Goal: Task Accomplishment & Management: Use online tool/utility

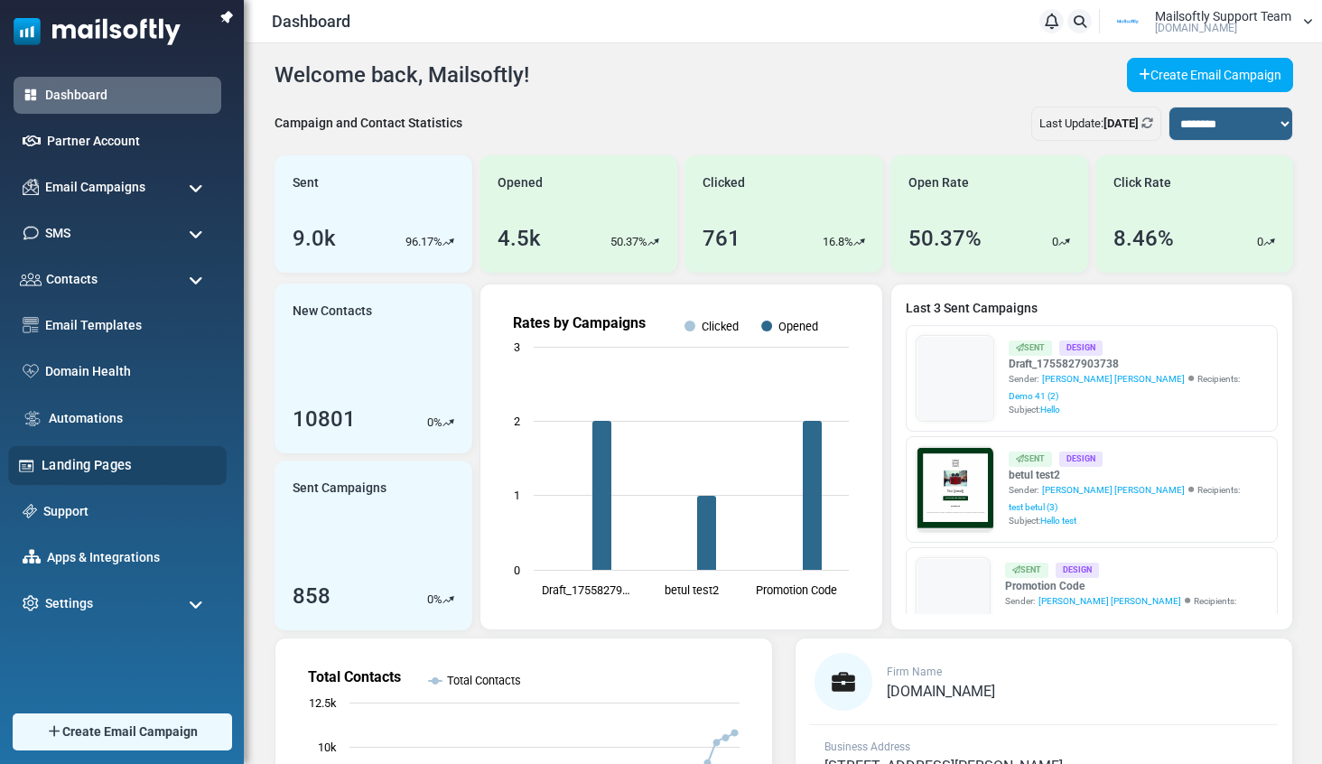
click at [72, 454] on div "Landing Pages" at bounding box center [117, 465] width 219 height 39
click at [72, 460] on link "Landing Pages" at bounding box center [129, 465] width 175 height 20
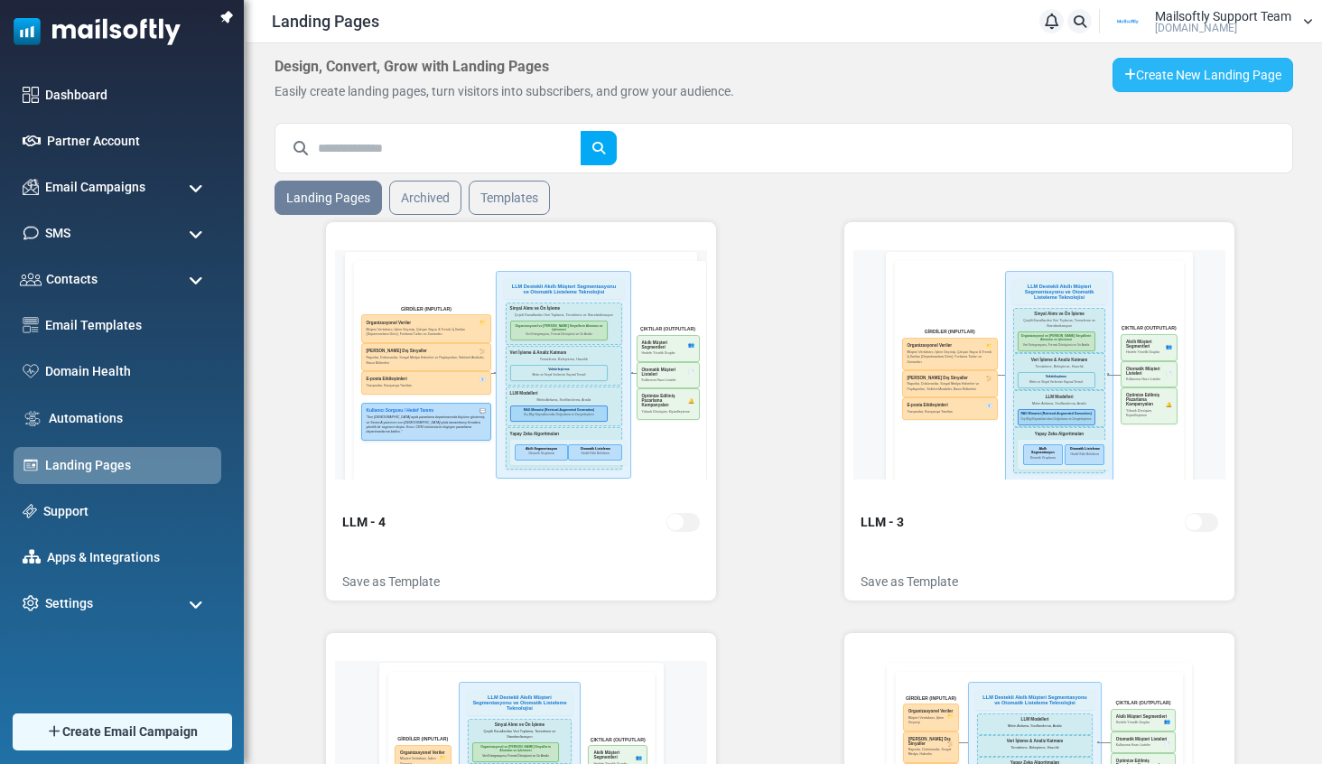
click at [1161, 79] on link "Create New Landing Page" at bounding box center [1202, 75] width 181 height 34
